Goal: Transaction & Acquisition: Book appointment/travel/reservation

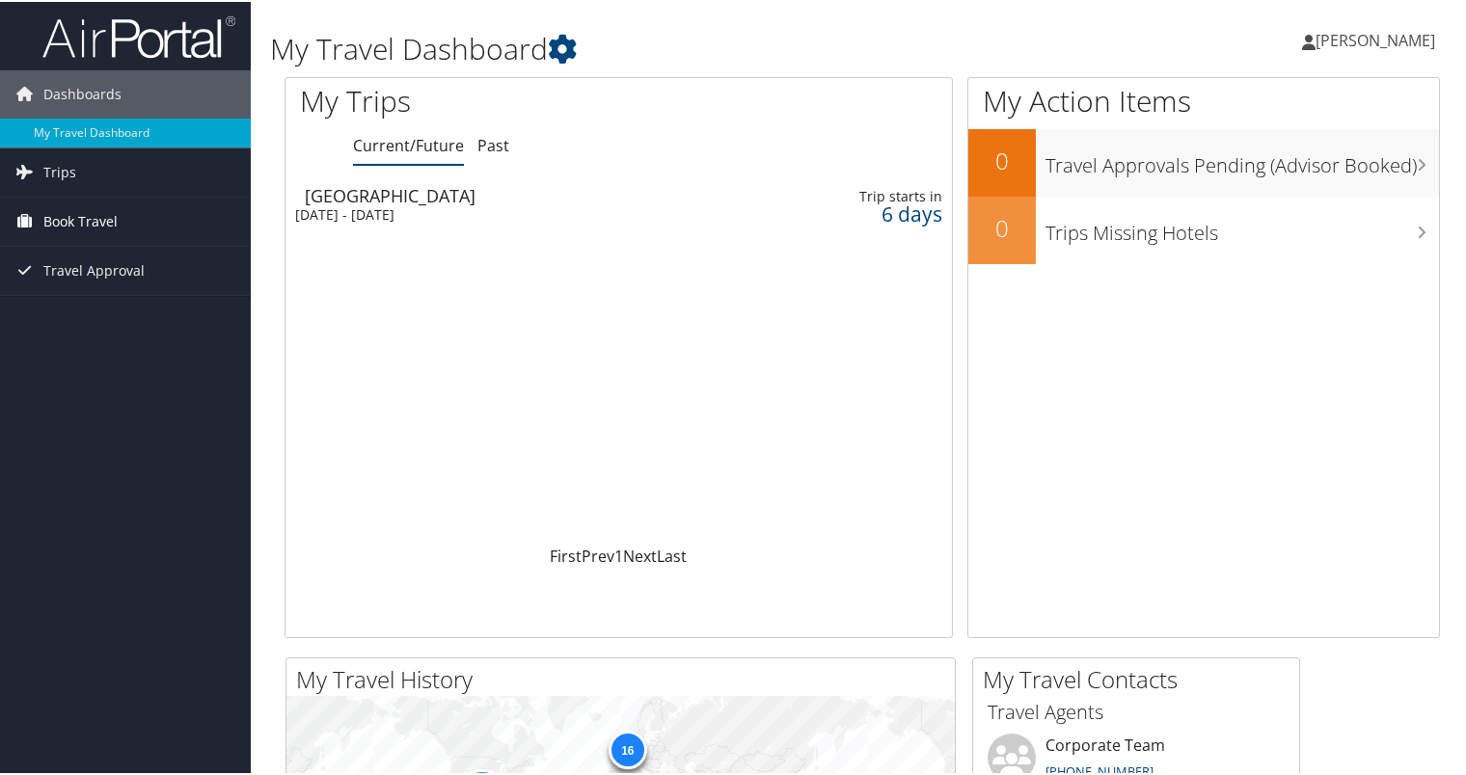
click at [89, 220] on span "Book Travel" at bounding box center [80, 220] width 74 height 48
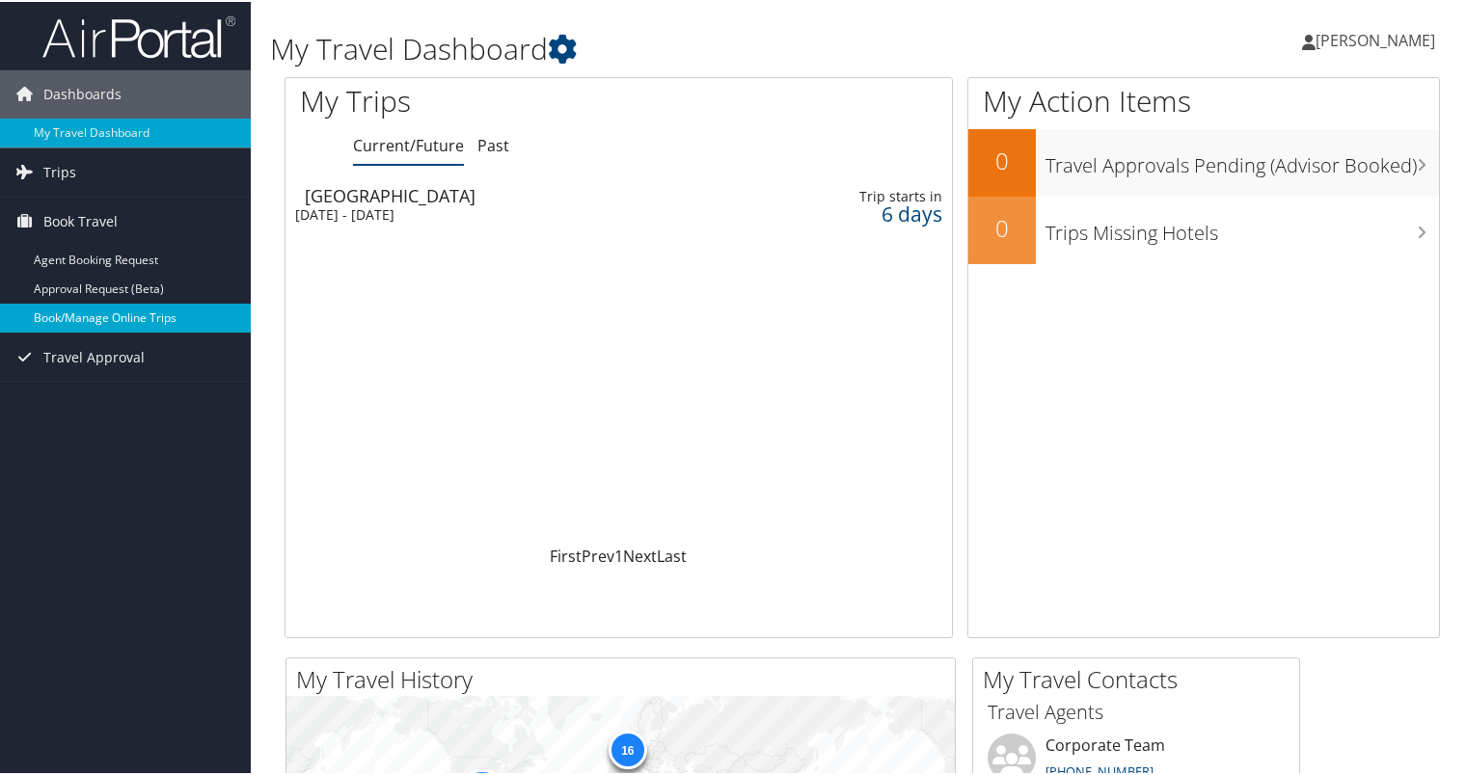
click at [112, 315] on link "Book/Manage Online Trips" at bounding box center [125, 316] width 251 height 29
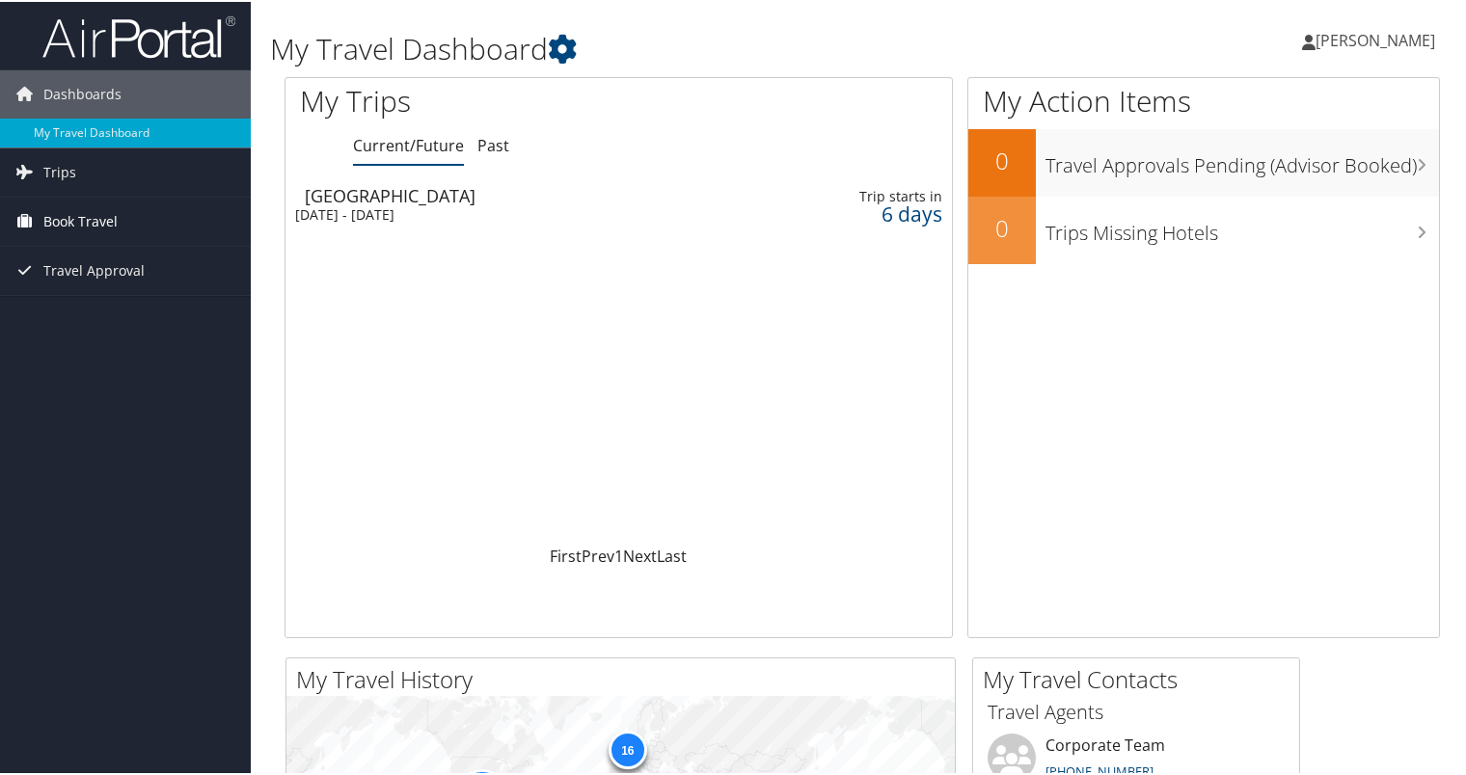
click at [77, 218] on span "Book Travel" at bounding box center [80, 220] width 74 height 48
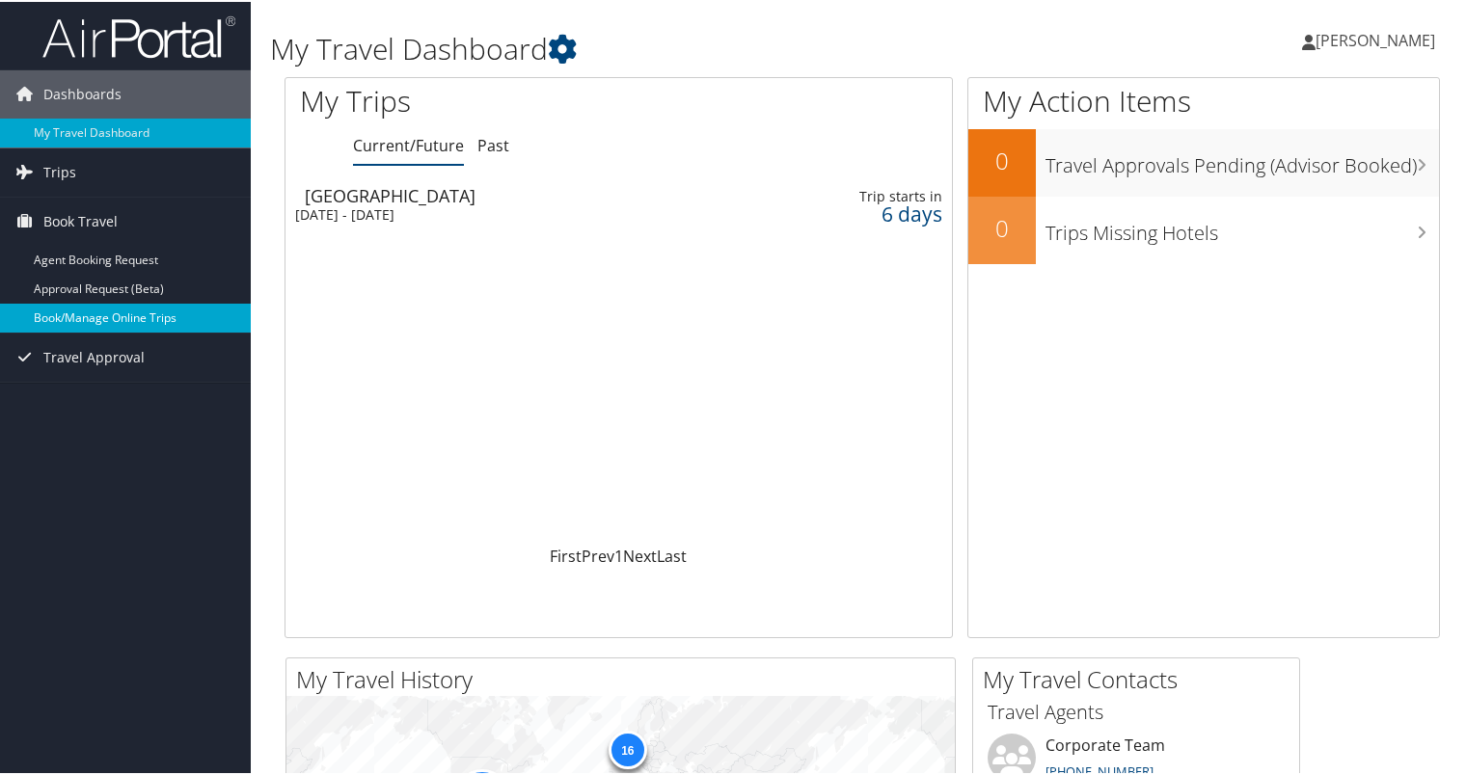
click at [131, 316] on link "Book/Manage Online Trips" at bounding box center [125, 316] width 251 height 29
